Goal: Task Accomplishment & Management: Manage account settings

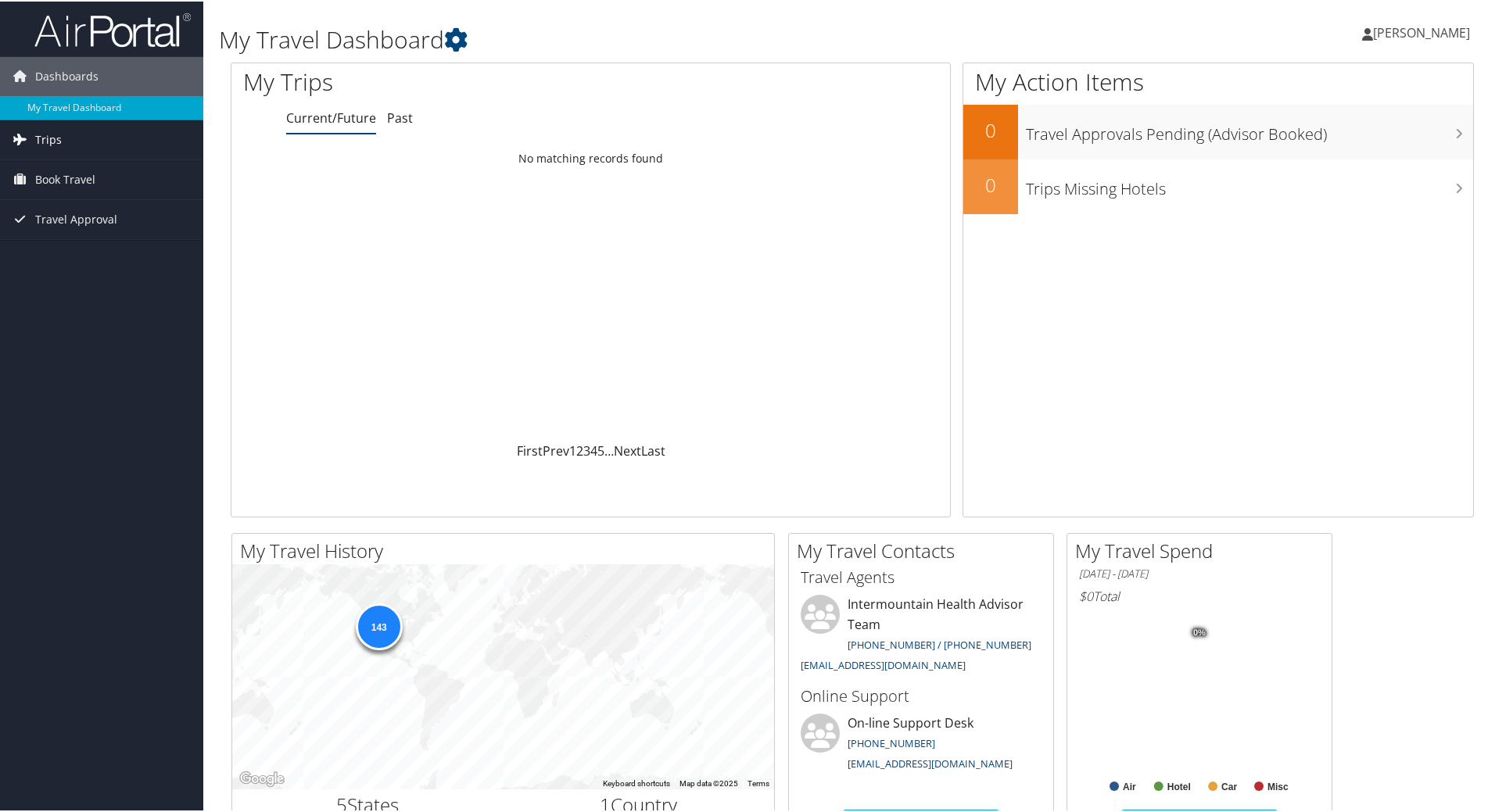
click at [88, 140] on link "Trips" at bounding box center [102, 138] width 203 height 39
click at [48, 138] on span "Trips" at bounding box center [48, 138] width 26 height 39
click at [58, 170] on link "Current/Future Trips" at bounding box center [102, 170] width 203 height 24
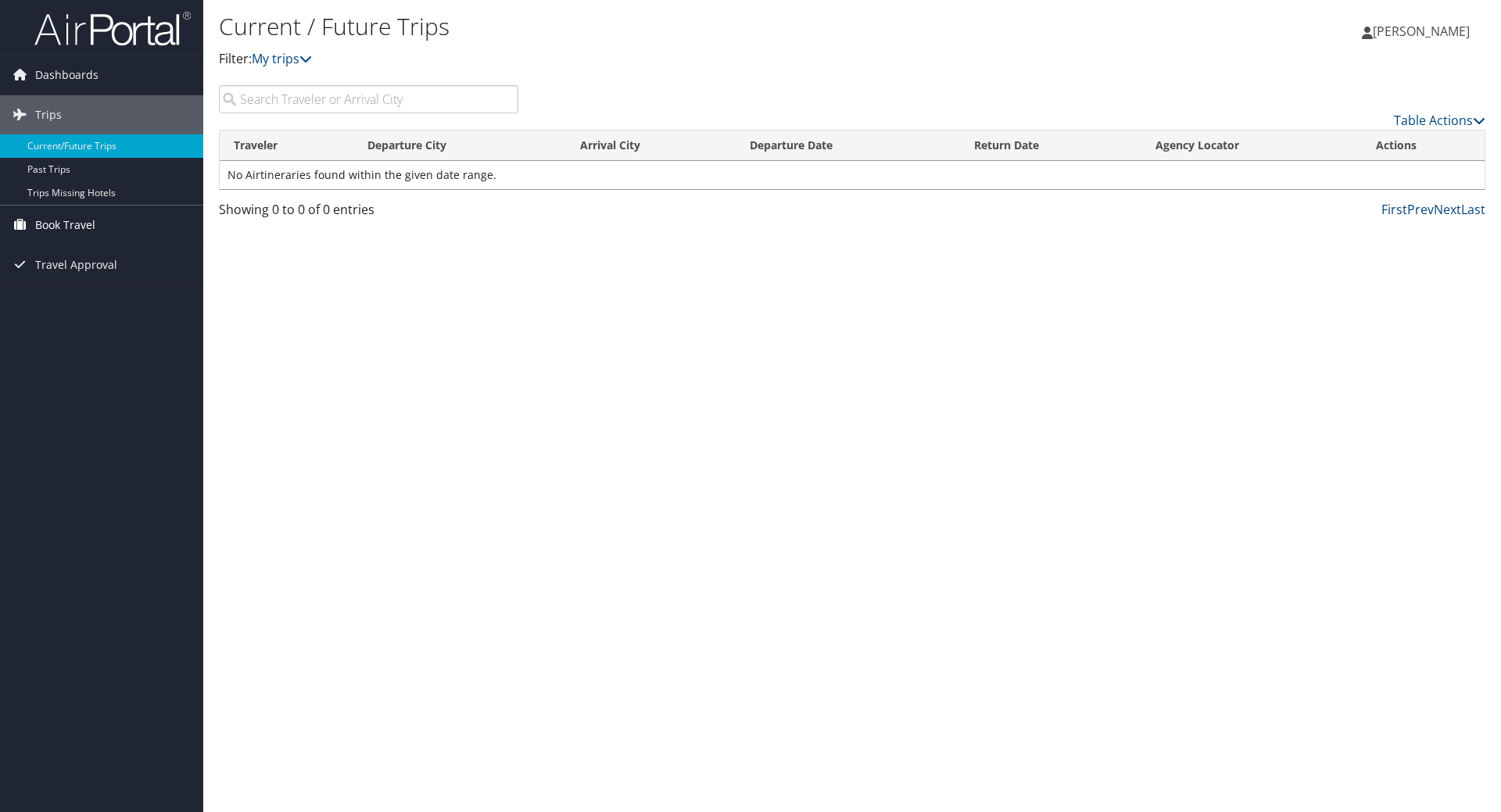
click at [80, 229] on span "Book Travel" at bounding box center [65, 225] width 60 height 39
click at [116, 296] on link "Book/Manage Online Trips" at bounding box center [102, 303] width 203 height 24
